Goal: Task Accomplishment & Management: Use online tool/utility

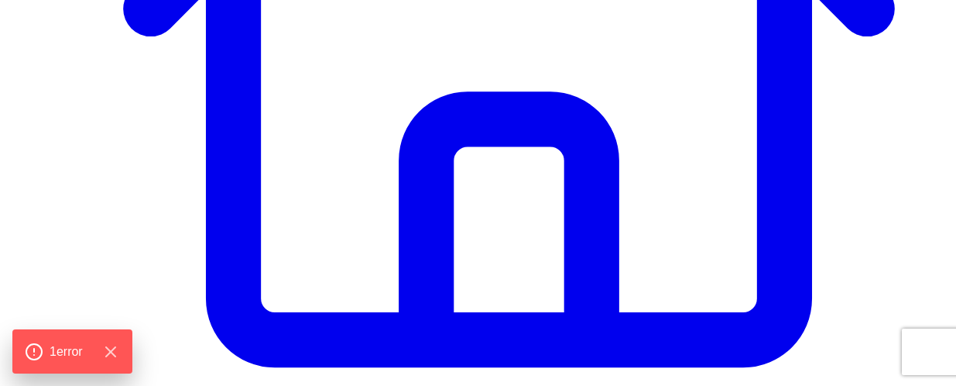
scroll to position [559, 0]
